Goal: Information Seeking & Learning: Learn about a topic

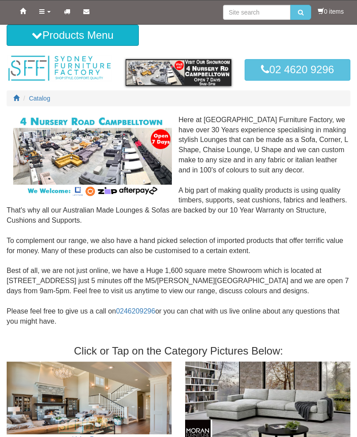
click at [44, 14] on icon at bounding box center [41, 11] width 5 height 6
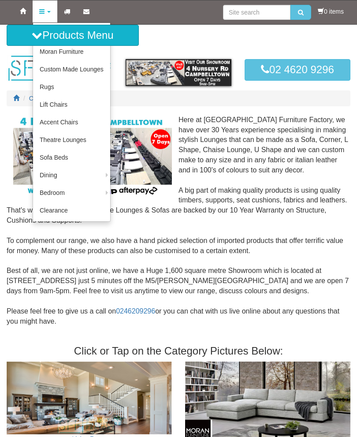
click at [87, 50] on link "Moran Furniture" at bounding box center [71, 52] width 77 height 18
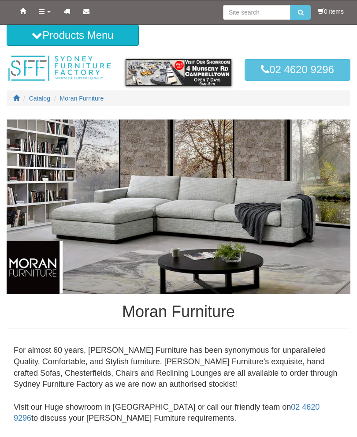
click at [43, 11] on icon at bounding box center [41, 11] width 5 height 6
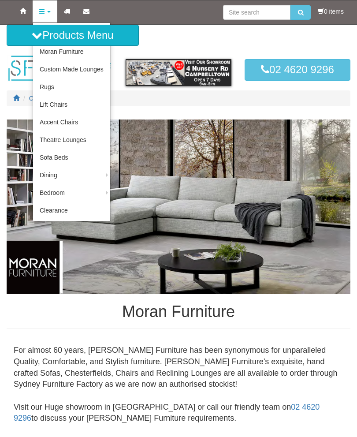
click at [69, 207] on link "Clearance" at bounding box center [71, 210] width 77 height 18
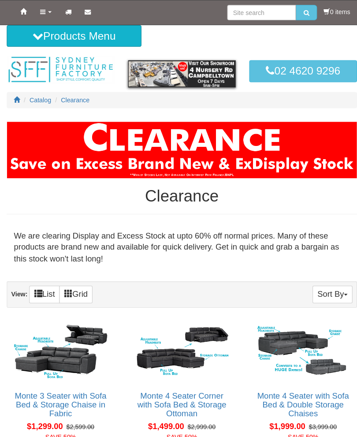
click at [44, 10] on icon at bounding box center [41, 11] width 5 height 6
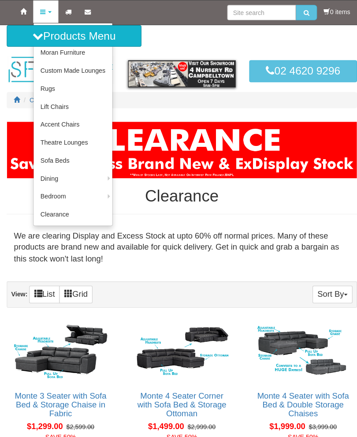
click at [95, 70] on link "Custom Made Lounges" at bounding box center [71, 69] width 77 height 18
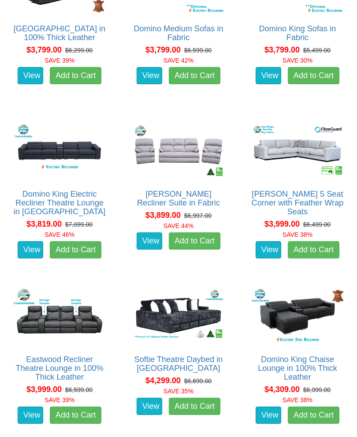
scroll to position [2662, 0]
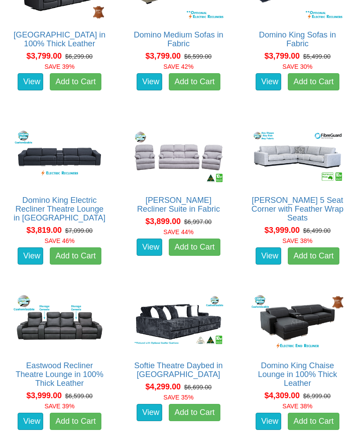
click at [74, 219] on link "Domino King Electric Recliner Theatre Lounge in Fabric" at bounding box center [60, 209] width 92 height 26
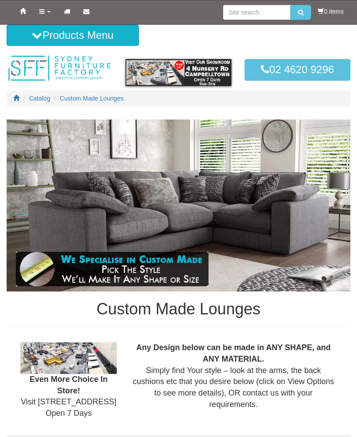
click at [44, 8] on icon at bounding box center [41, 11] width 5 height 6
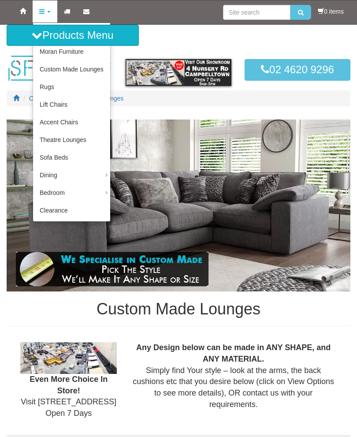
click at [68, 103] on link "Lift Chairs" at bounding box center [71, 105] width 77 height 18
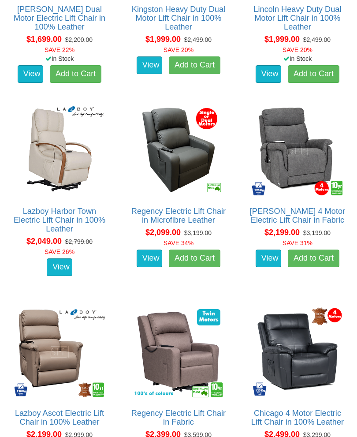
scroll to position [1078, 0]
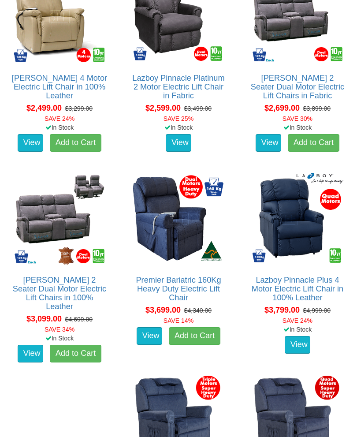
click at [346, 275] on div "Lazboy Pinnacle Plus 4 Motor Electric Lift Chair in 100% Leather About the Lazb…" at bounding box center [298, 262] width 106 height 193
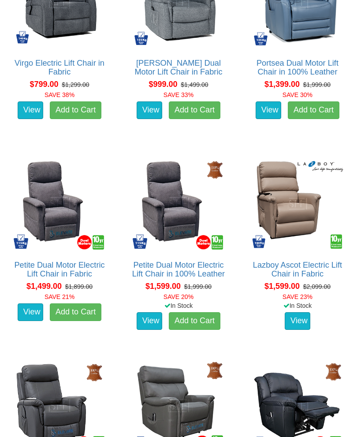
scroll to position [563, 0]
